Goal: Task Accomplishment & Management: Manage account settings

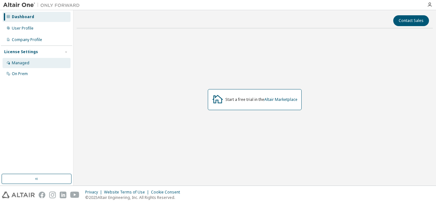
click at [12, 63] on div "Managed" at bounding box center [21, 63] width 18 height 5
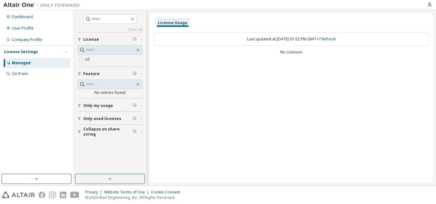
click at [293, 55] on div "No Licenses" at bounding box center [291, 52] width 275 height 5
click at [107, 57] on div "All" at bounding box center [109, 60] width 65 height 8
click at [96, 119] on span "Only used licenses" at bounding box center [102, 118] width 38 height 5
click at [102, 118] on span "Only used licenses" at bounding box center [102, 118] width 38 height 5
